Goal: Task Accomplishment & Management: Use online tool/utility

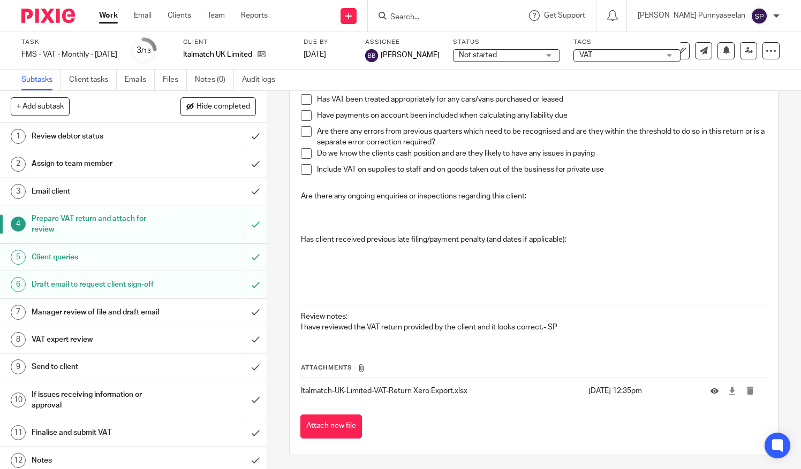
scroll to position [393, 0]
click at [486, 13] on input "Search" at bounding box center [437, 18] width 96 height 10
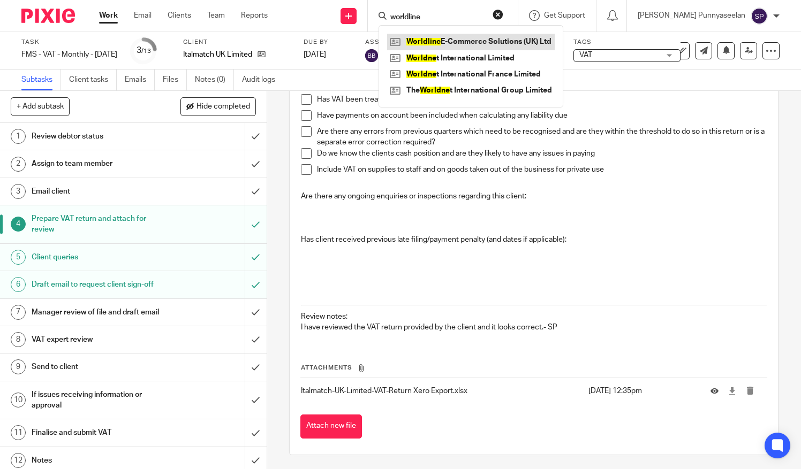
type input "worldline"
click at [467, 42] on link at bounding box center [471, 42] width 168 height 16
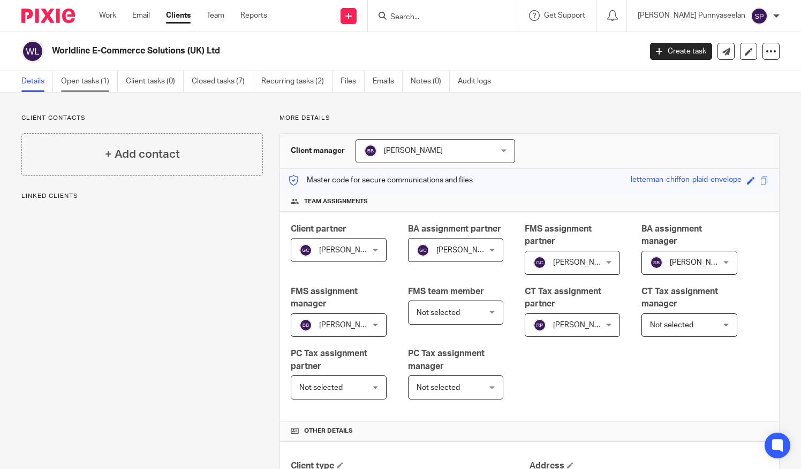
click at [108, 82] on link "Open tasks (1)" at bounding box center [89, 81] width 57 height 21
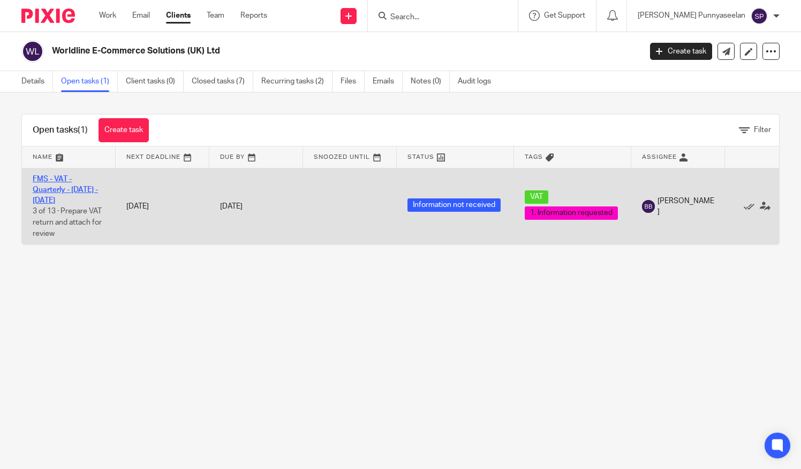
click at [67, 198] on link "FMS - VAT - Quarterly - [DATE] - [DATE]" at bounding box center [65, 190] width 65 height 29
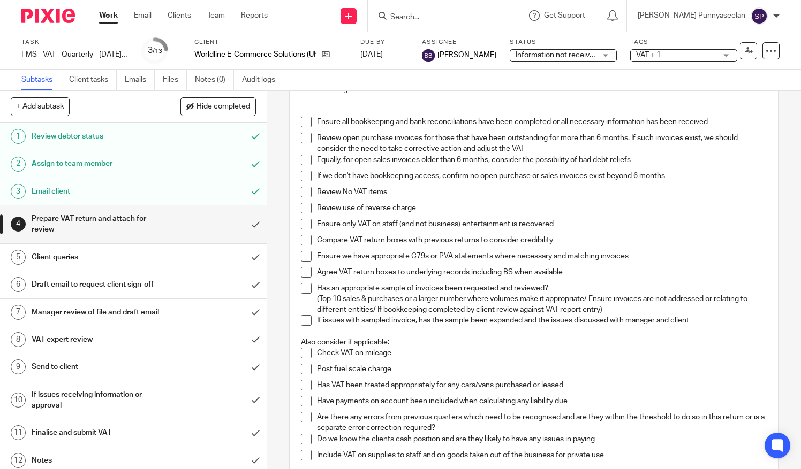
scroll to position [161, 0]
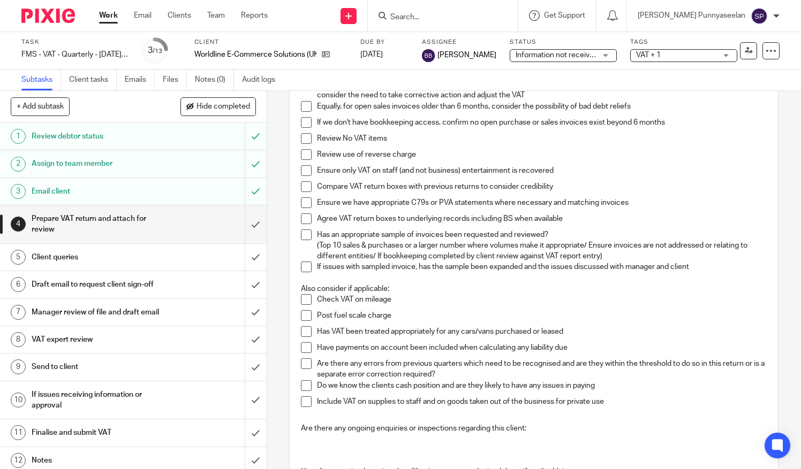
click at [119, 280] on h1 "Draft email to request client sign-off" at bounding box center [99, 285] width 135 height 16
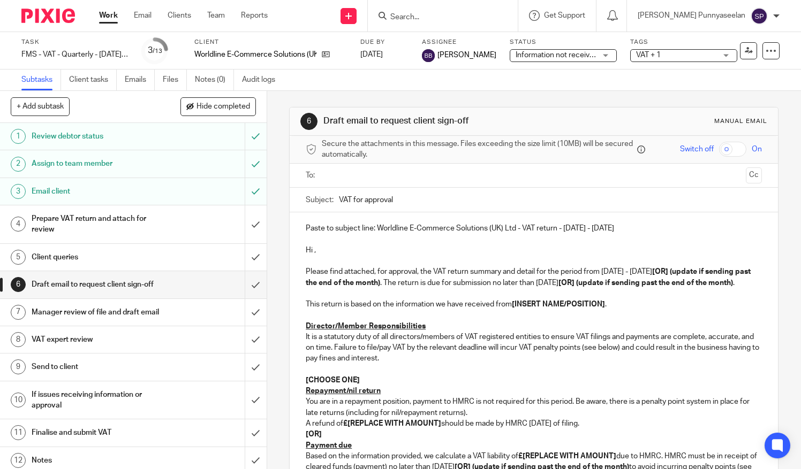
click at [635, 225] on p "Paste to subject line: Worldline E-Commerce Solutions (UK) Ltd - VAT return - J…" at bounding box center [534, 228] width 456 height 11
drag, startPoint x: 641, startPoint y: 225, endPoint x: 374, endPoint y: 231, distance: 267.7
click at [374, 231] on p "Paste to subject line: Worldline E-Commerce Solutions (UK) Ltd - VAT return - […" at bounding box center [534, 228] width 456 height 11
copy p "Worldline E-Commerce Solutions (UK) Ltd - VAT return - July - September, 2025"
drag, startPoint x: 398, startPoint y: 203, endPoint x: 306, endPoint y: 201, distance: 92.6
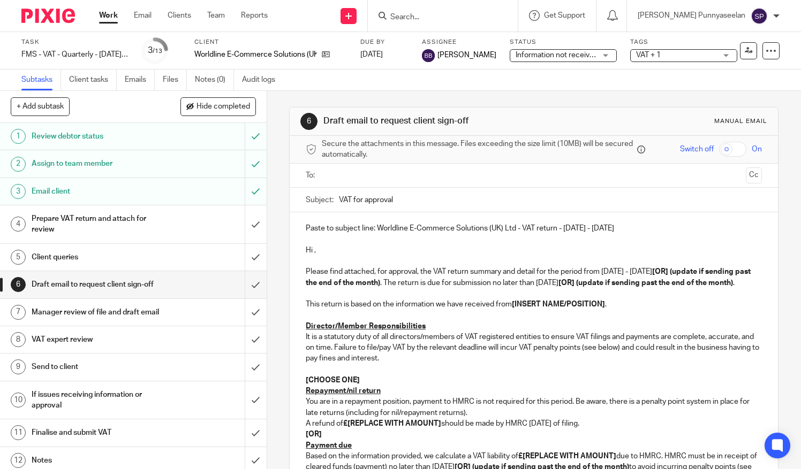
click at [306, 201] on div "Subject: VAT for approval" at bounding box center [534, 200] width 456 height 24
paste input "Worldline E-Commerce Solutions (UK) Ltd - VAT return - July - September, 2025"
type input "Worldline E-Commerce Solutions (UK) Ltd - VAT return - July - September, 2025"
drag, startPoint x: 653, startPoint y: 228, endPoint x: 617, endPoint y: 226, distance: 36.4
click at [617, 226] on p "Paste to subject line: Worldline E-Commerce Solutions (UK) Ltd - VAT return - J…" at bounding box center [534, 228] width 456 height 11
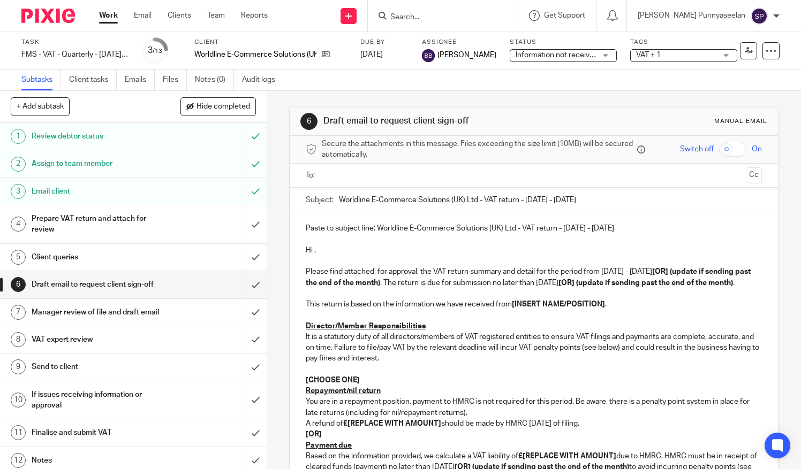
click at [451, 246] on p "Hi ," at bounding box center [534, 250] width 456 height 11
drag, startPoint x: 680, startPoint y: 274, endPoint x: 424, endPoint y: 282, distance: 256.5
click at [424, 282] on strong "[OR] (update if sending past the end of the month)" at bounding box center [529, 277] width 446 height 18
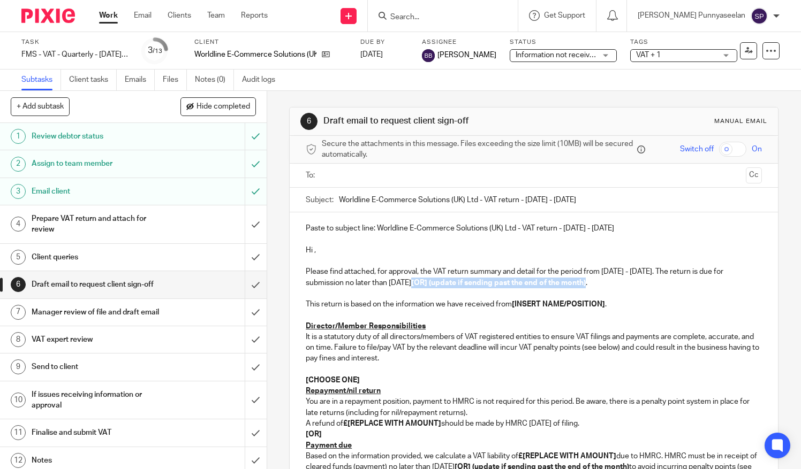
drag, startPoint x: 620, startPoint y: 283, endPoint x: 446, endPoint y: 284, distance: 174.0
click at [446, 284] on p "Please find attached, for approval, the VAT return summary and detail for the p…" at bounding box center [534, 278] width 456 height 22
drag, startPoint x: 601, startPoint y: 299, endPoint x: 609, endPoint y: 303, distance: 8.6
click at [601, 299] on p "This return is based on the information we have received from [INSERT NAME/POSI…" at bounding box center [534, 304] width 456 height 11
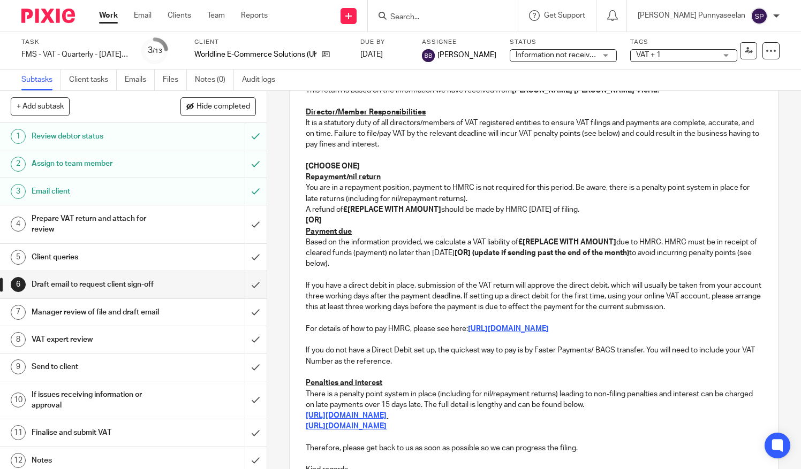
scroll to position [268, 0]
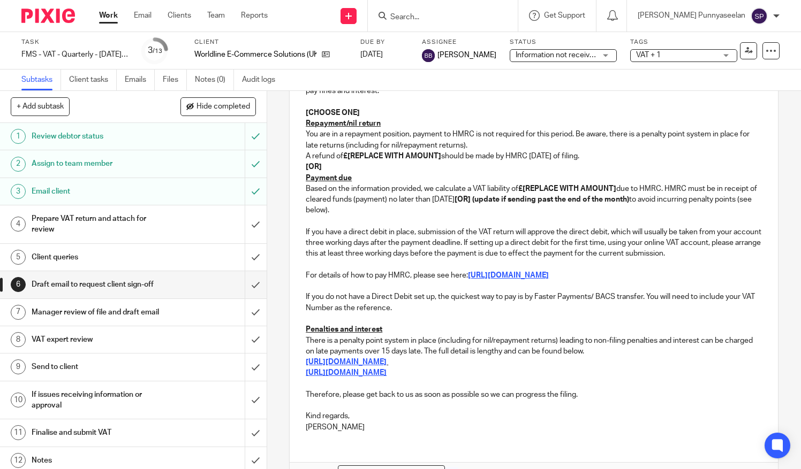
click at [334, 425] on p "Sangavai" at bounding box center [534, 427] width 456 height 11
click at [382, 414] on p "Kind regards," at bounding box center [534, 416] width 456 height 11
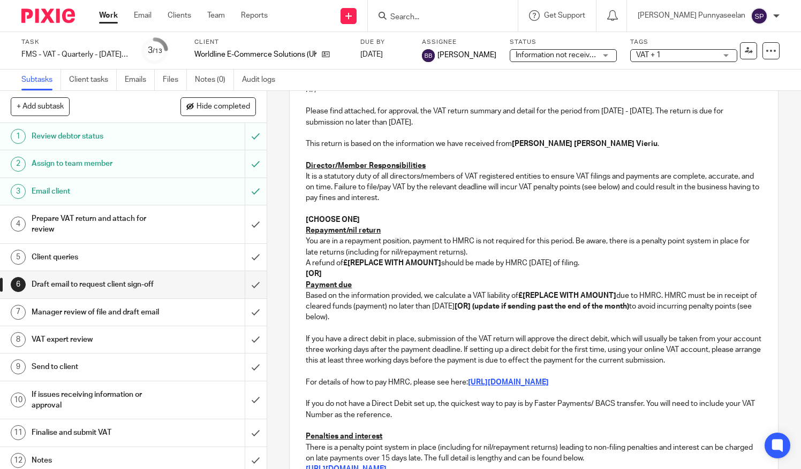
scroll to position [0, 0]
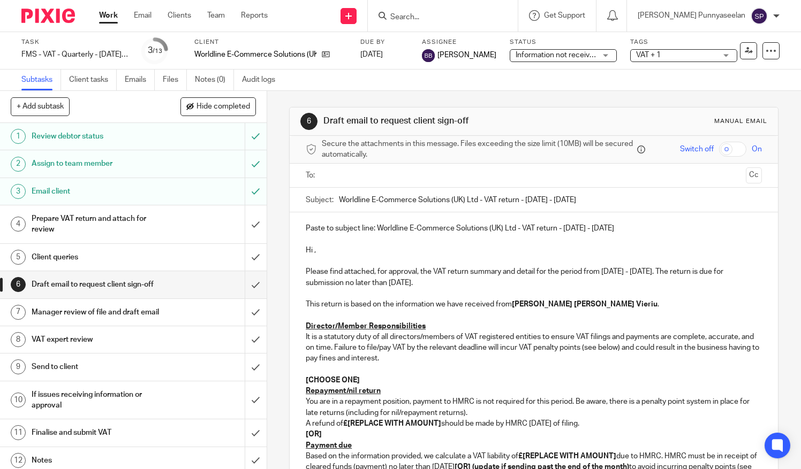
drag, startPoint x: 649, startPoint y: 227, endPoint x: 299, endPoint y: 232, distance: 350.7
click at [299, 232] on div "Paste to subject line: Worldline E-Commerce Solutions (UK) Ltd - VAT return - J…" at bounding box center [534, 461] width 488 height 496
click at [299, 248] on div "Hi , Please find attached, for approval, the VAT return summary and detail for …" at bounding box center [534, 461] width 488 height 496
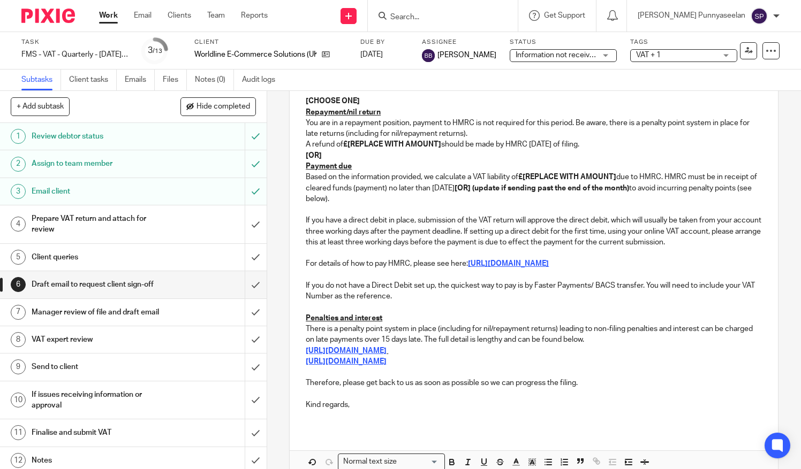
scroll to position [204, 0]
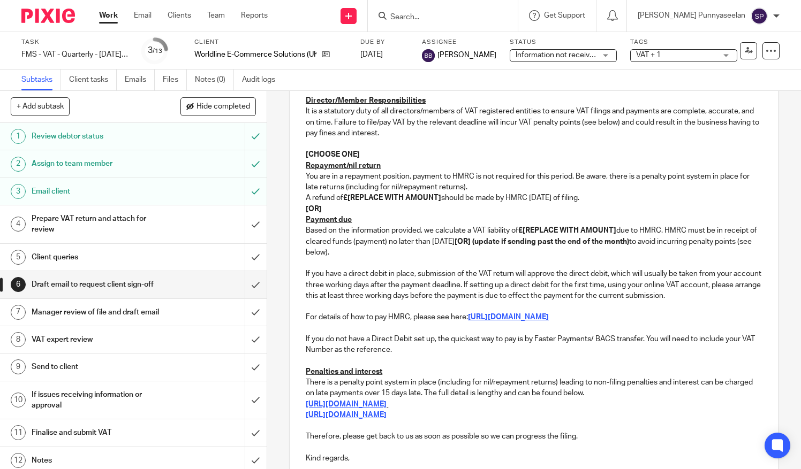
click at [405, 349] on p "If you do not have a Direct Debit set up, the quickest way to pay is by Faster …" at bounding box center [534, 345] width 456 height 22
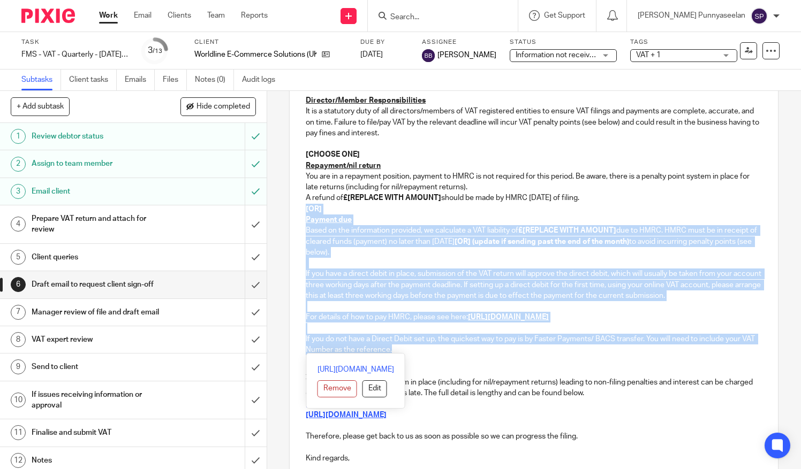
drag, startPoint x: 407, startPoint y: 349, endPoint x: 299, endPoint y: 211, distance: 175.4
click at [299, 211] on div "Hi , Please find attached, for approval, the VAT return summary and detail for …" at bounding box center [534, 246] width 488 height 474
click at [414, 345] on p "If you do not have a Direct Debit set up, the quickest way to pay is by Faster …" at bounding box center [534, 345] width 456 height 22
drag, startPoint x: 415, startPoint y: 348, endPoint x: 301, endPoint y: 220, distance: 171.7
click at [301, 220] on div "Hi , Please find attached, for approval, the VAT return summary and detail for …" at bounding box center [534, 246] width 488 height 474
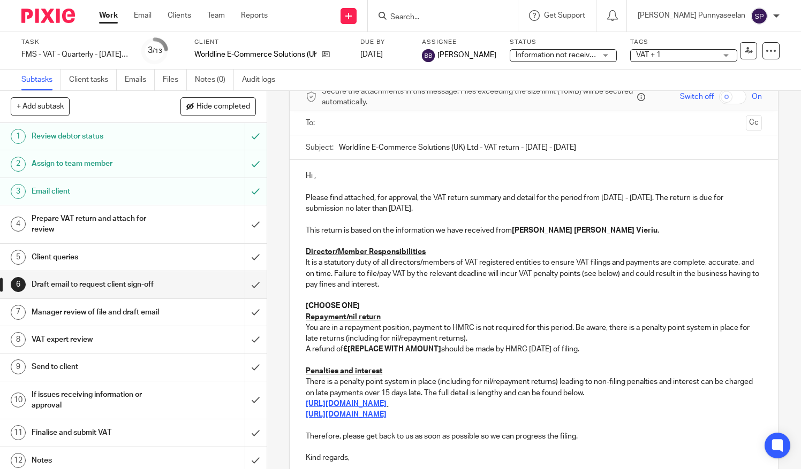
scroll to position [0, 0]
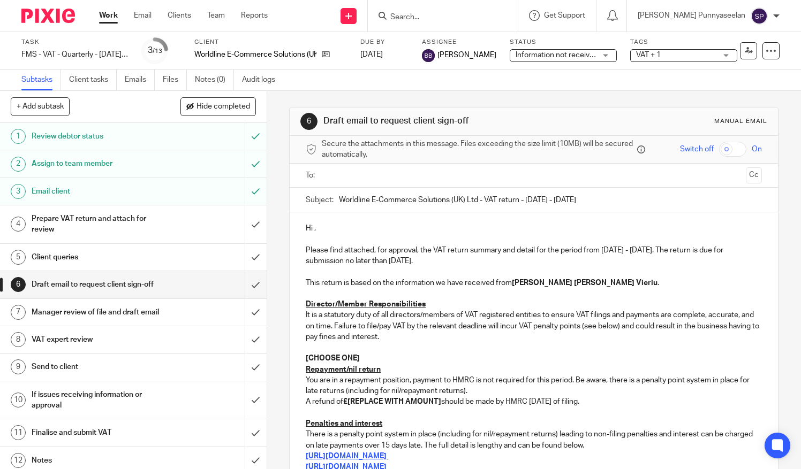
click at [122, 260] on h1 "Client queries" at bounding box center [99, 257] width 135 height 16
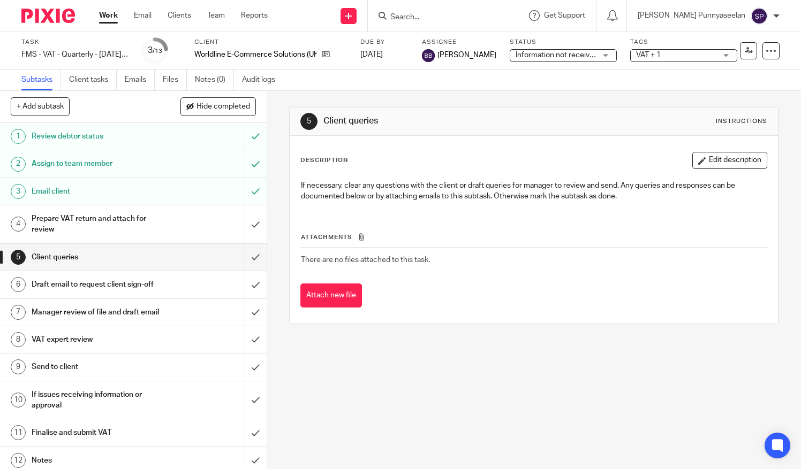
click at [128, 287] on h1 "Draft email to request client sign-off" at bounding box center [99, 285] width 135 height 16
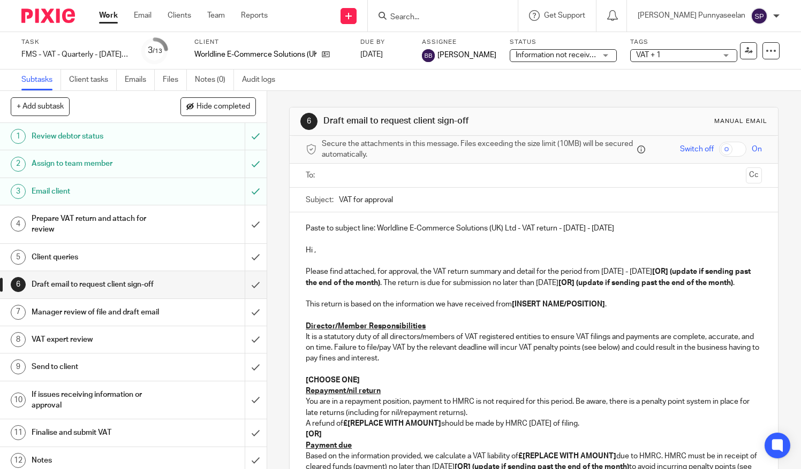
click at [105, 233] on h1 "Prepare VAT return and attach for review" at bounding box center [99, 224] width 135 height 27
